Goal: Task Accomplishment & Management: Manage account settings

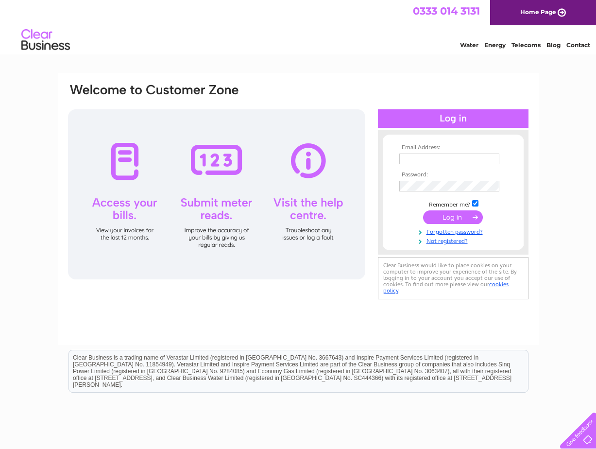
type input "[PERSON_NAME][EMAIL_ADDRESS][PERSON_NAME][DOMAIN_NAME][PERSON_NAME]"
click at [447, 221] on input "submit" at bounding box center [453, 217] width 60 height 14
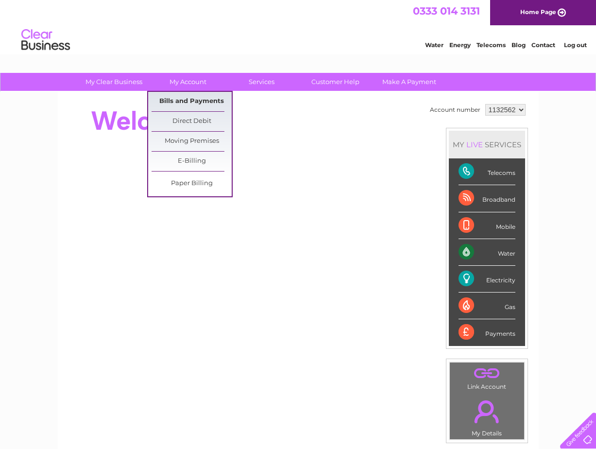
click at [194, 100] on link "Bills and Payments" at bounding box center [192, 101] width 80 height 19
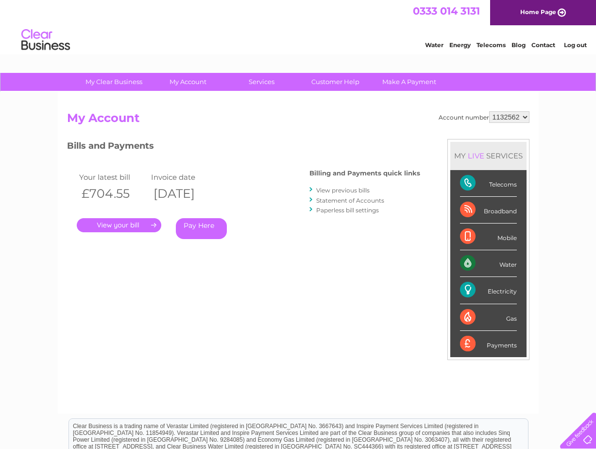
click at [139, 224] on link "." at bounding box center [119, 225] width 85 height 14
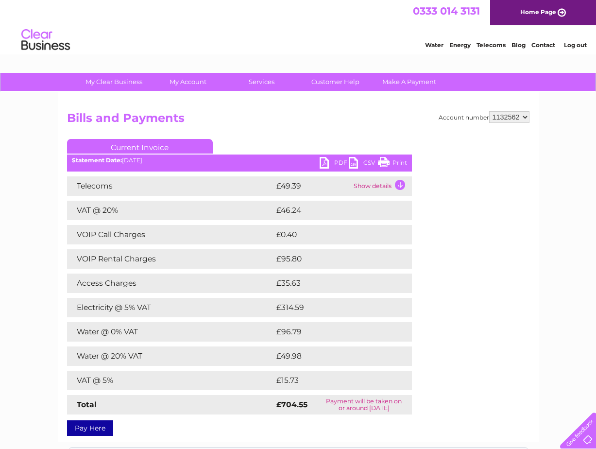
click at [330, 159] on link "PDF" at bounding box center [334, 164] width 29 height 14
